Goal: Task Accomplishment & Management: Manage account settings

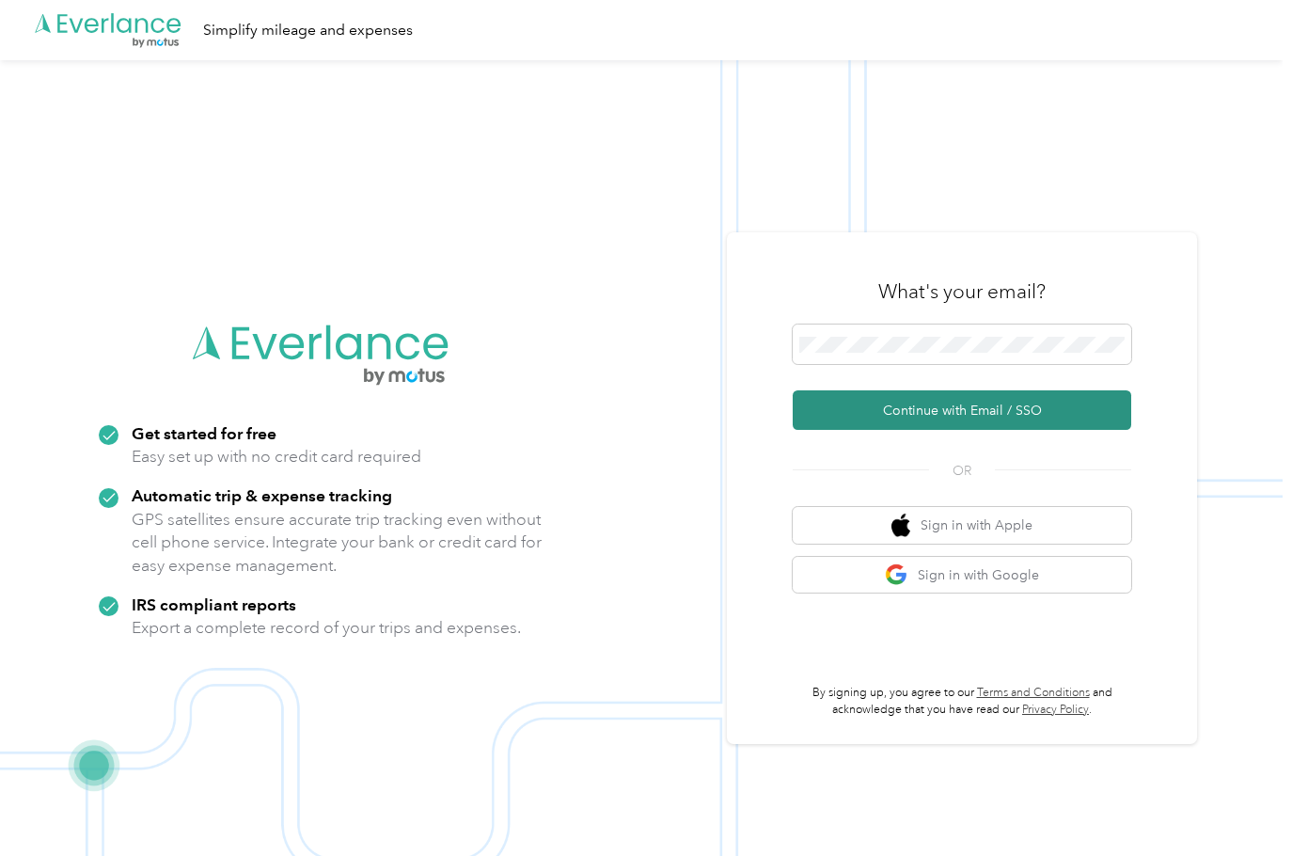
click at [981, 409] on button "Continue with Email / SSO" at bounding box center [962, 409] width 339 height 39
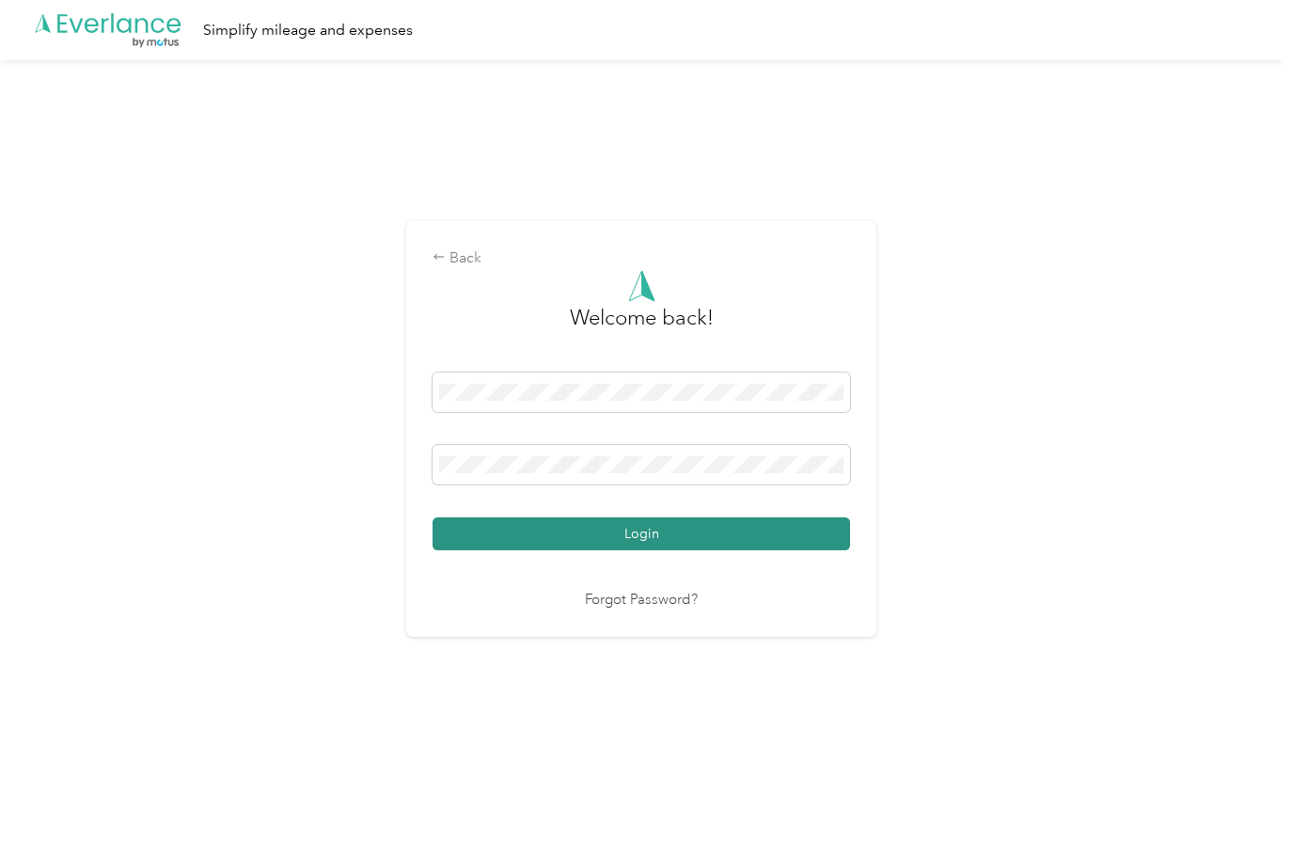
click at [654, 538] on button "Login" at bounding box center [641, 533] width 417 height 33
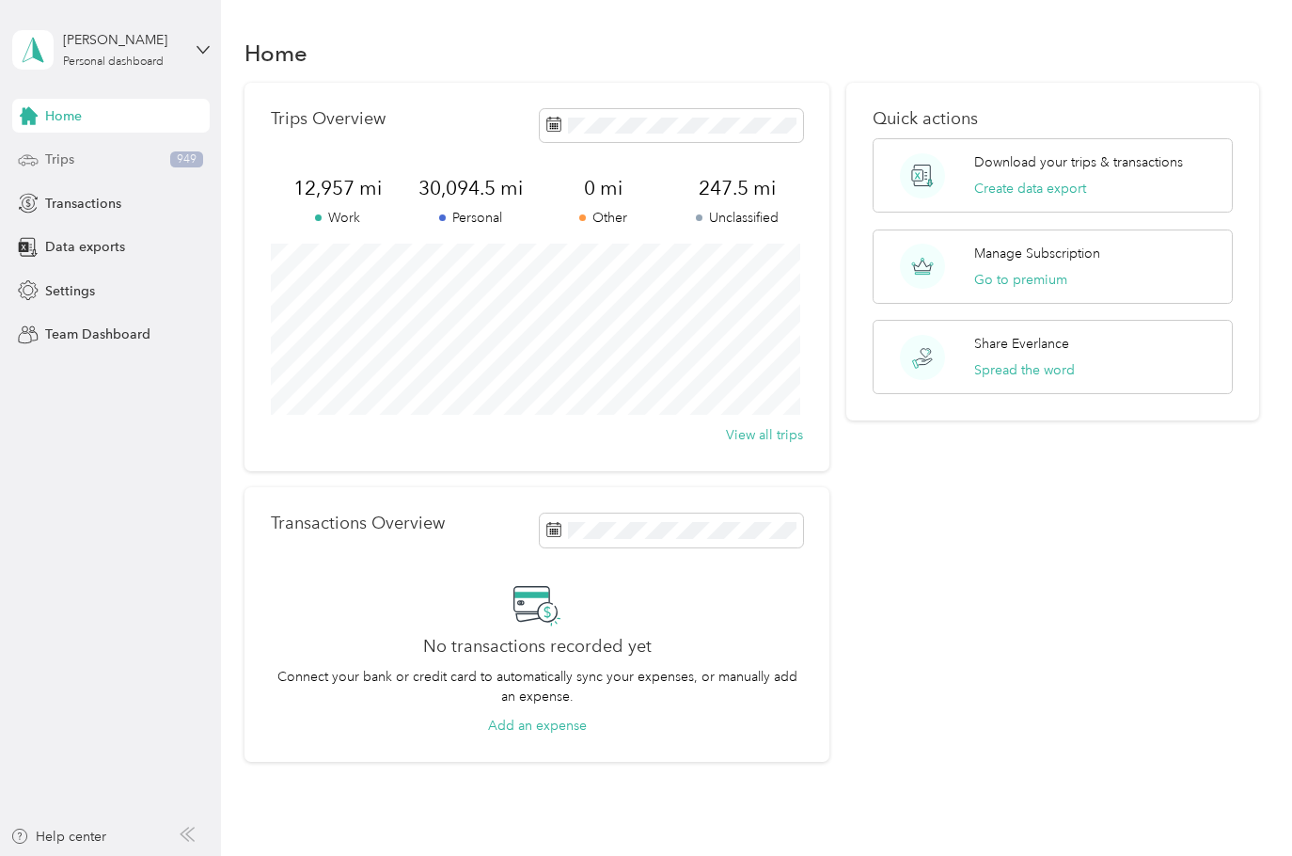
click at [75, 155] on div "Trips 949" at bounding box center [110, 160] width 197 height 34
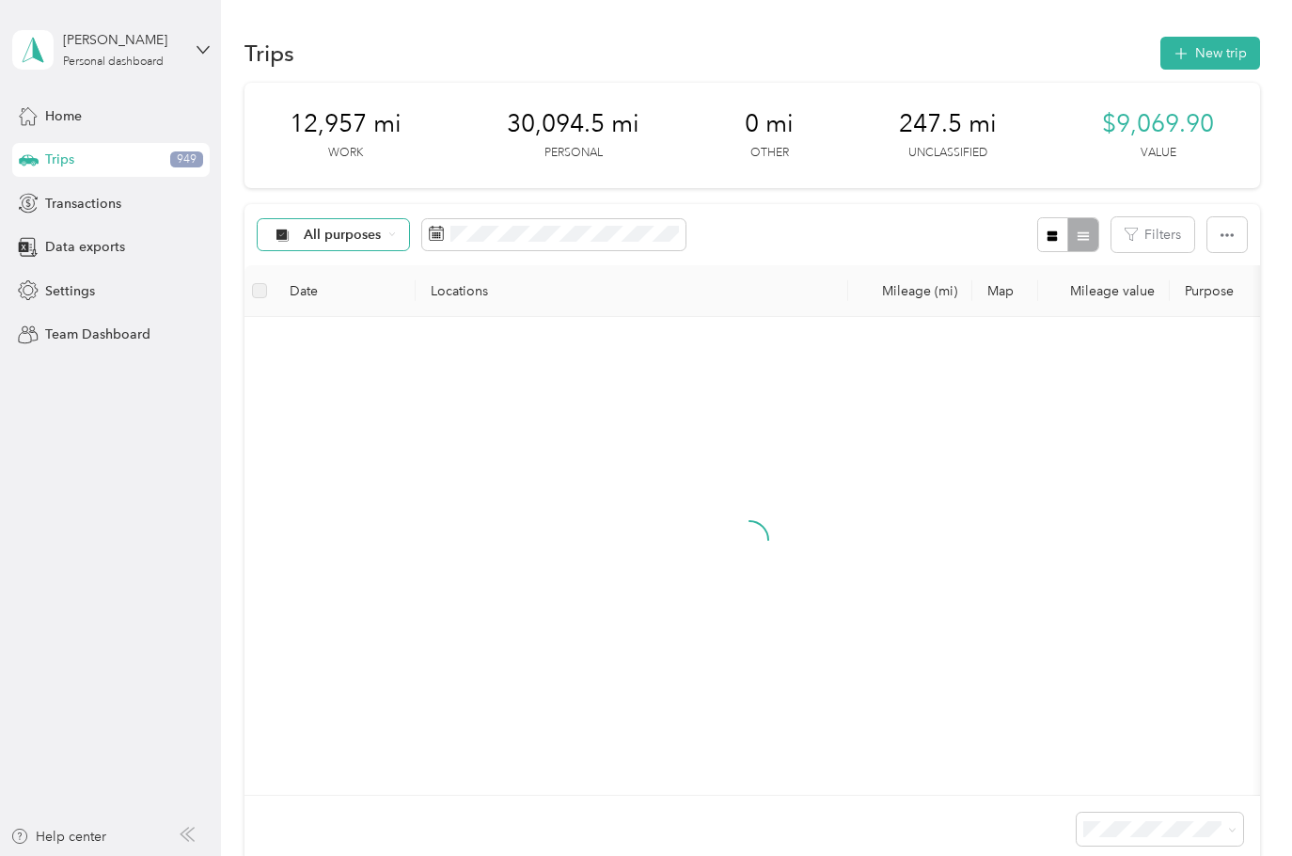
click at [373, 233] on span "All purposes" at bounding box center [343, 234] width 78 height 13
click at [336, 306] on li "Unclassified" at bounding box center [333, 299] width 150 height 33
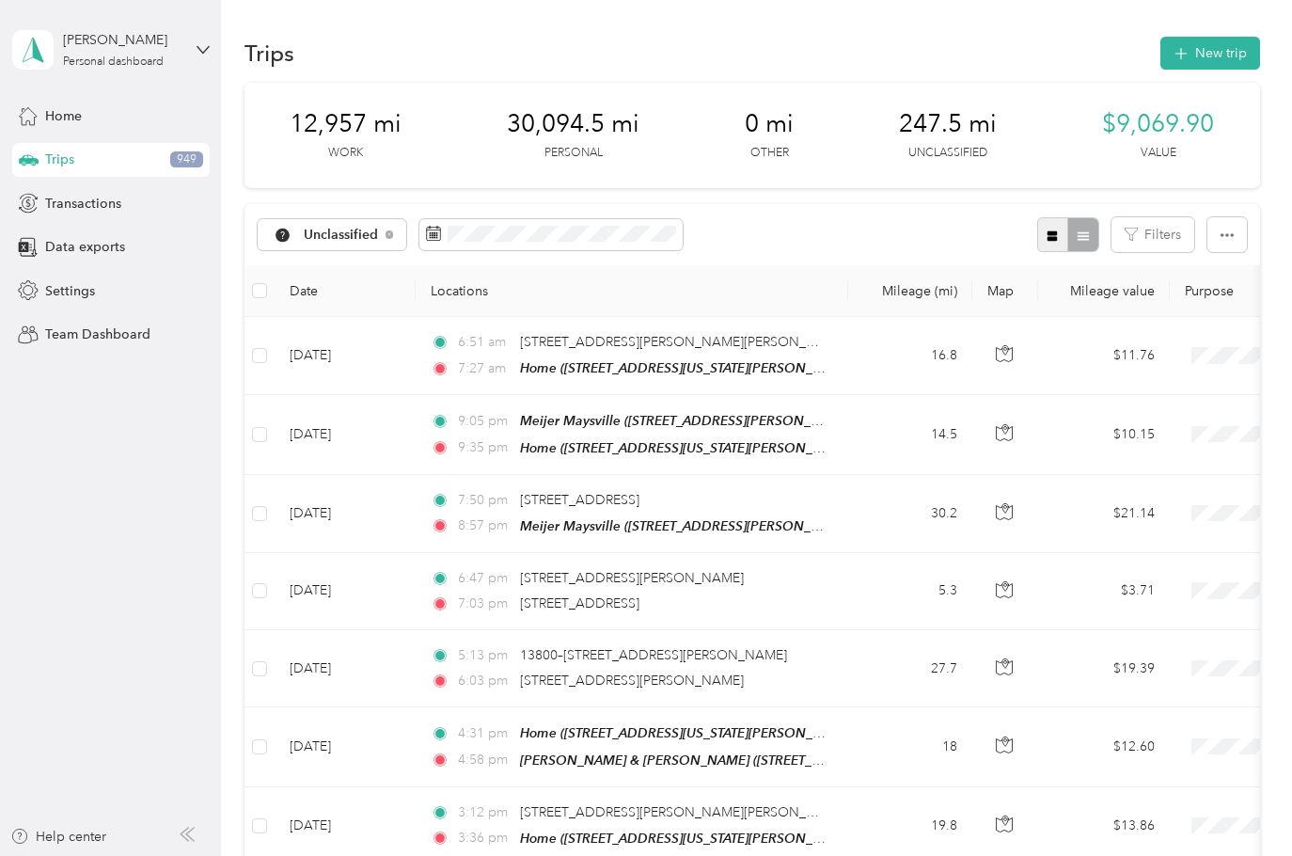
click at [1047, 235] on icon "button" at bounding box center [1052, 235] width 10 height 10
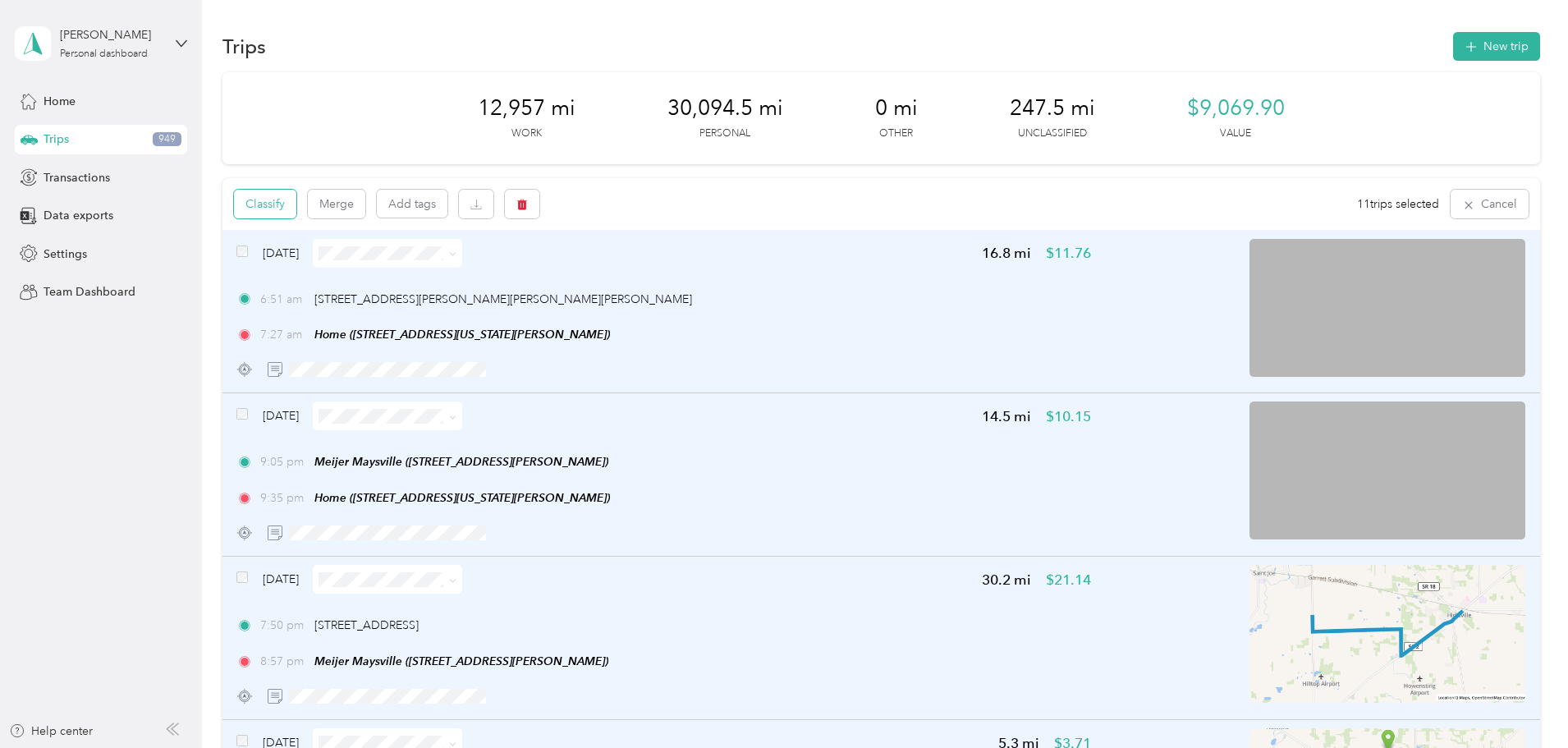
click at [296, 212] on button "Classify" at bounding box center [265, 203] width 62 height 29
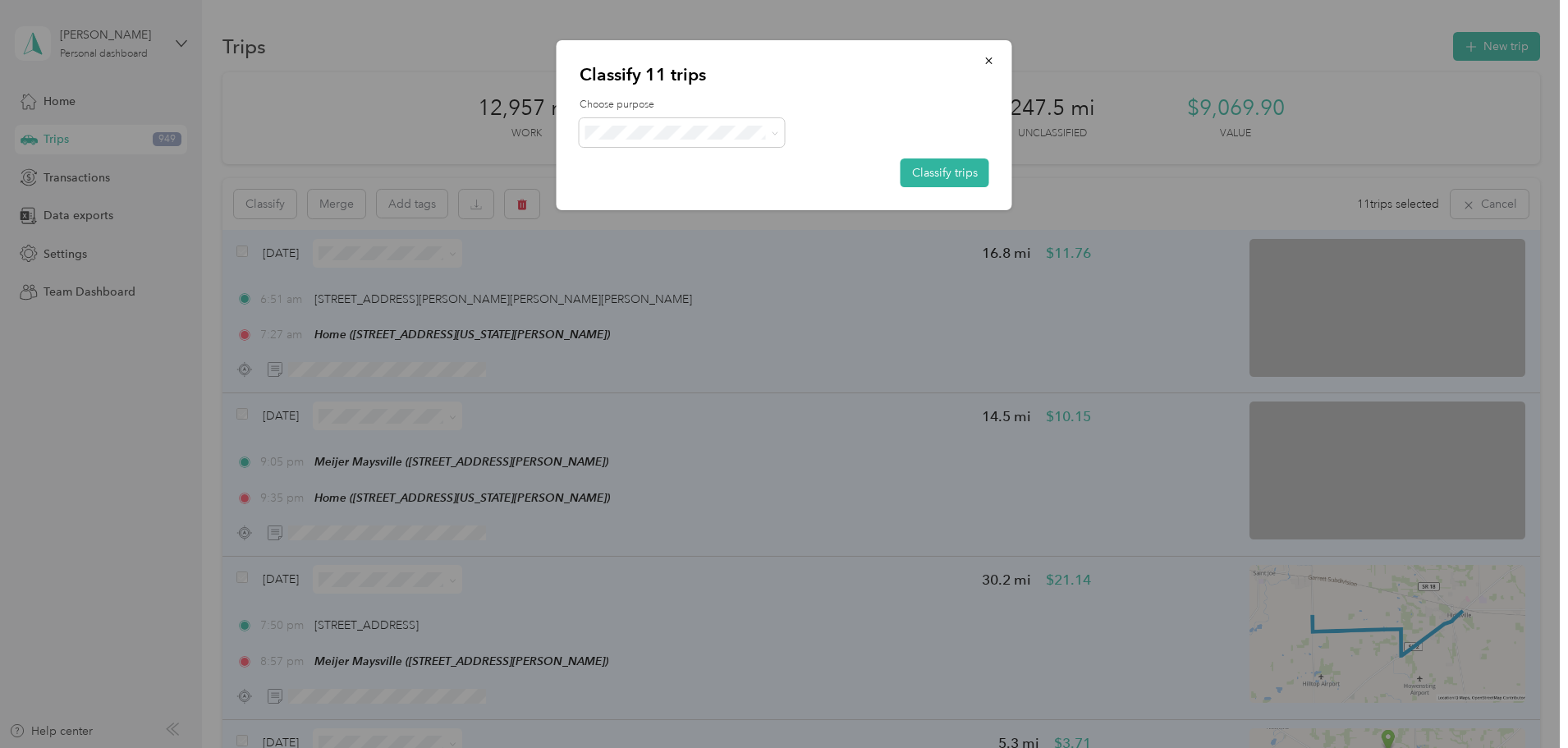
click at [643, 194] on span "Personal" at bounding box center [696, 191] width 153 height 17
click at [937, 171] on button "Classify trips" at bounding box center [946, 172] width 89 height 29
